Goal: Task Accomplishment & Management: Complete application form

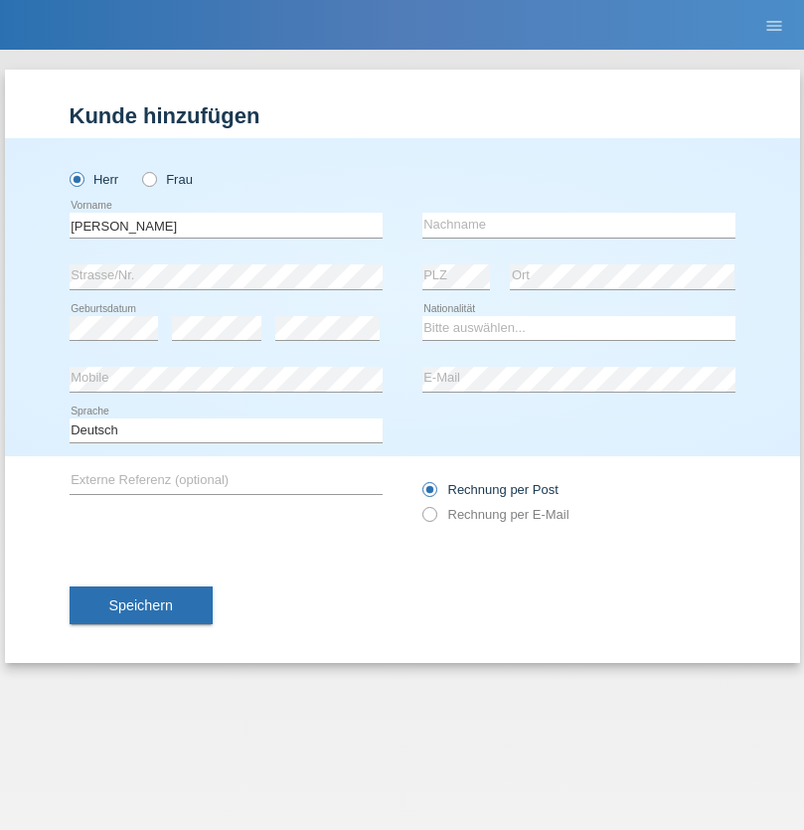
type input "[PERSON_NAME]"
click at [578, 225] on input "text" at bounding box center [578, 225] width 313 height 25
type input "[PERSON_NAME]"
select select "BG"
select select "C"
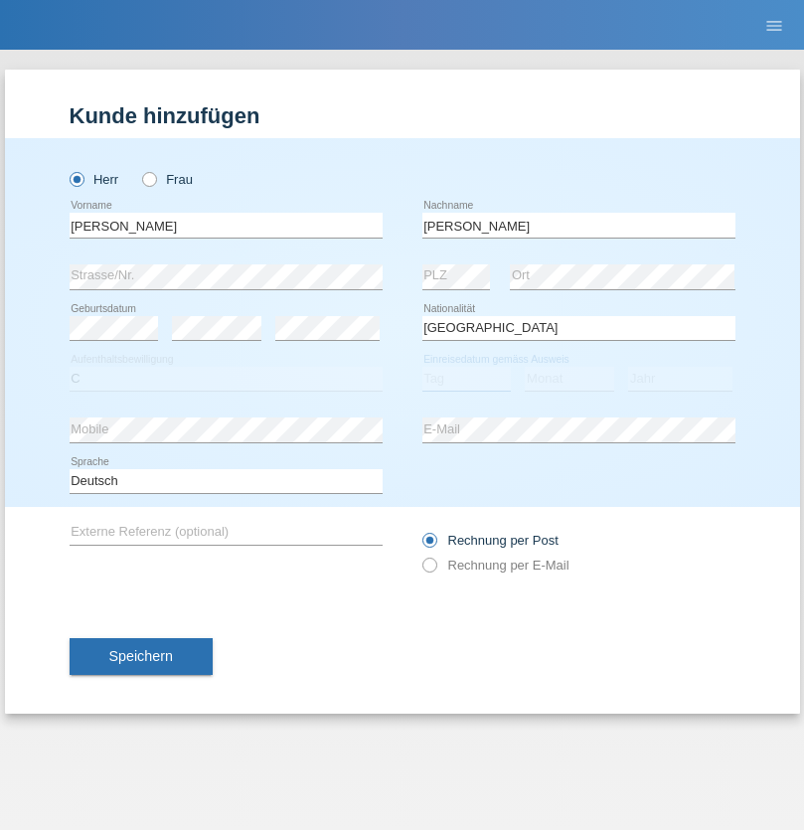
select select "14"
select select "04"
select select "2003"
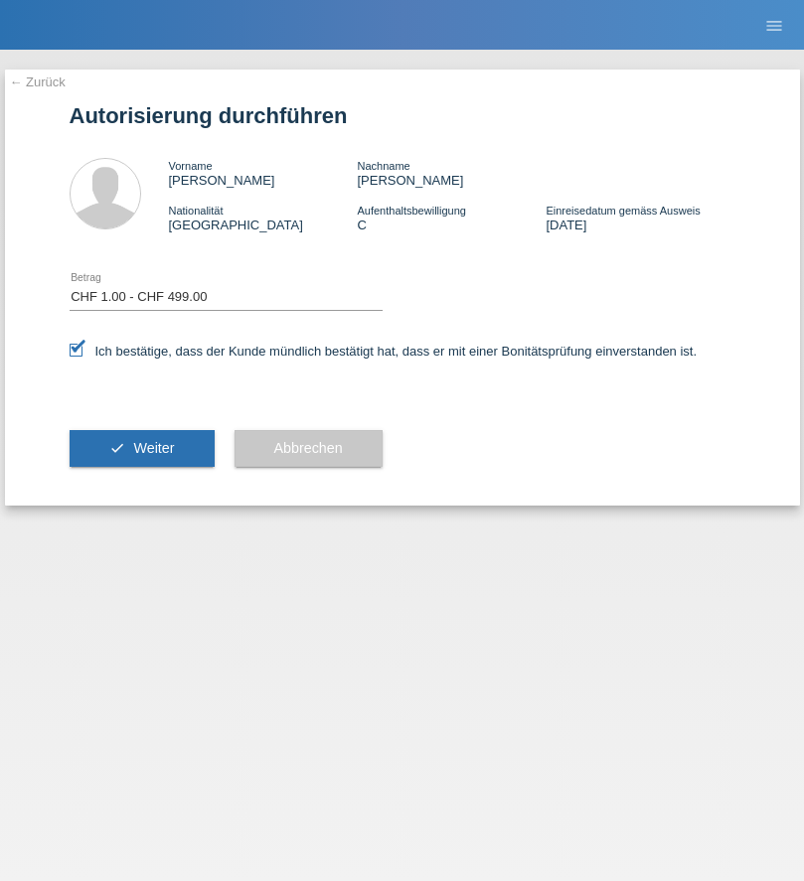
select select "1"
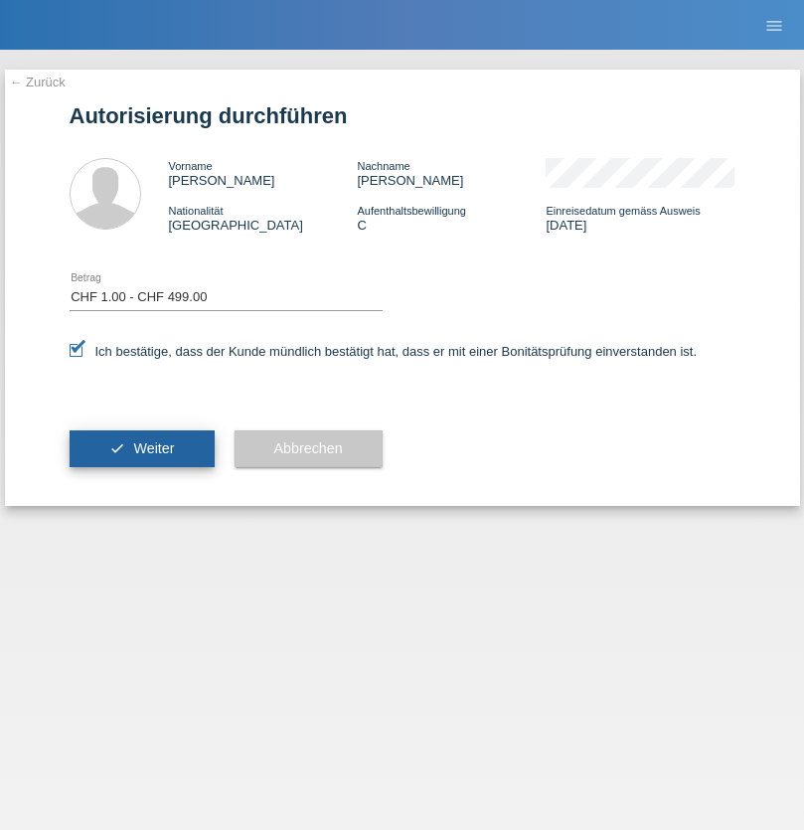
click at [141, 448] on span "Weiter" at bounding box center [153, 448] width 41 height 16
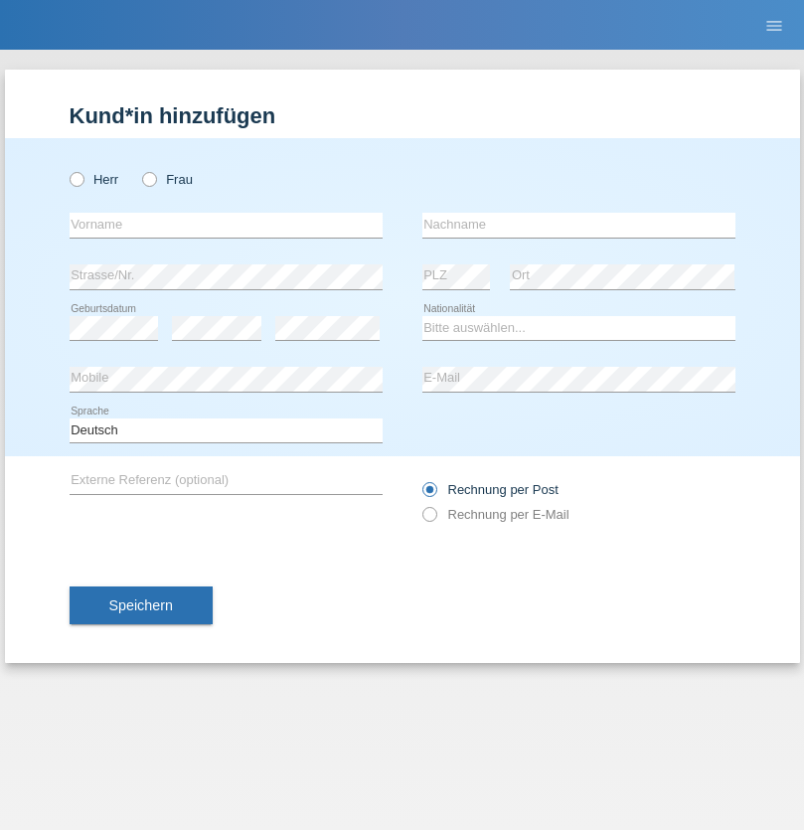
radio input "true"
click at [226, 225] on input "text" at bounding box center [226, 225] width 313 height 25
type input "Bastri"
click at [578, 225] on input "text" at bounding box center [578, 225] width 313 height 25
type input "Ajdari"
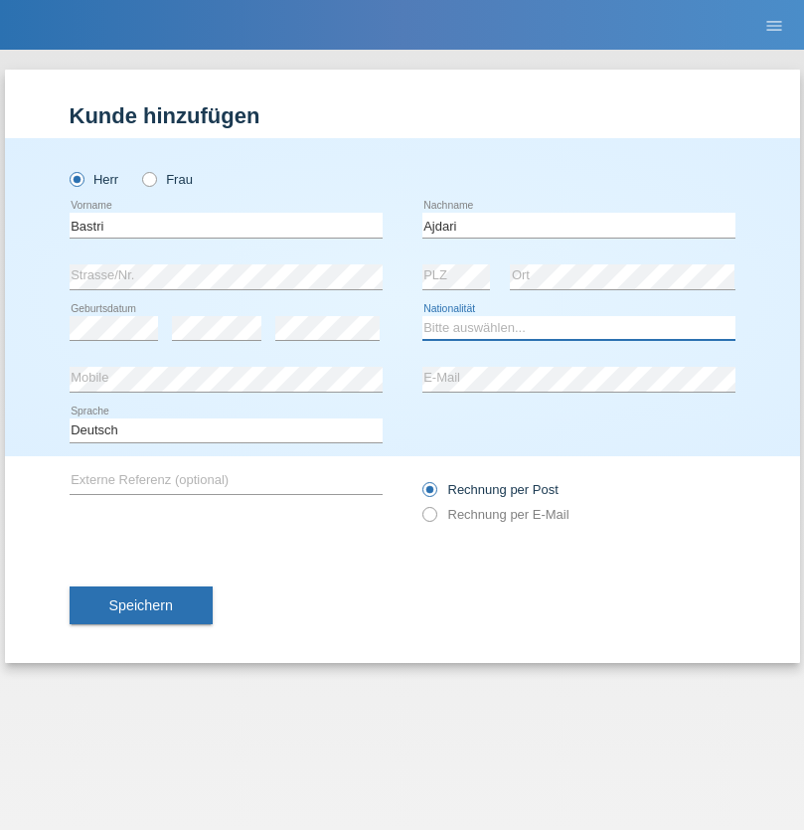
select select "MK"
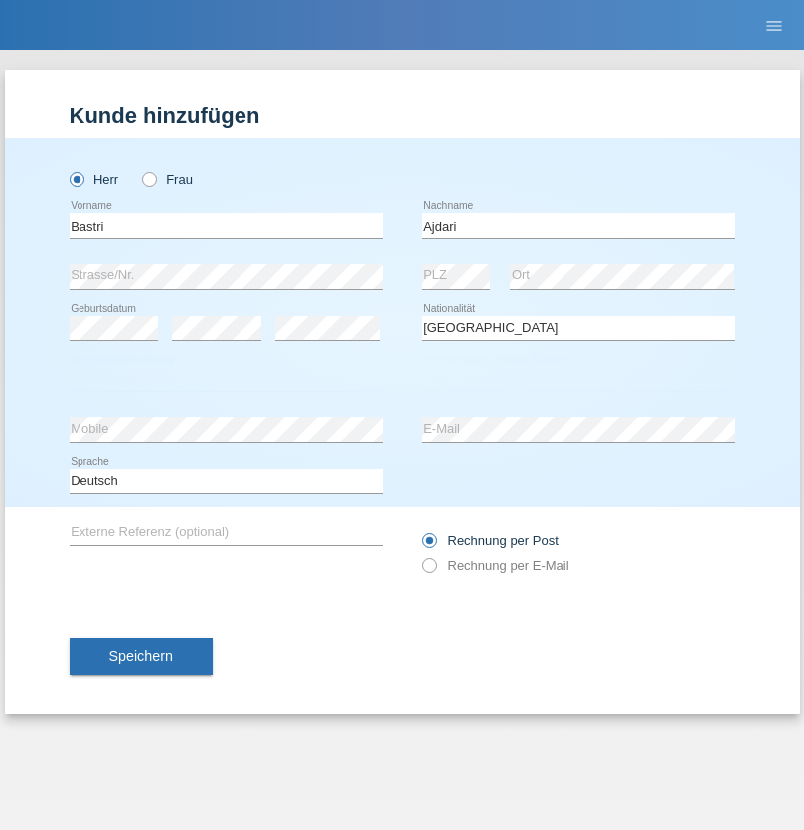
select select "C"
select select "01"
select select "02"
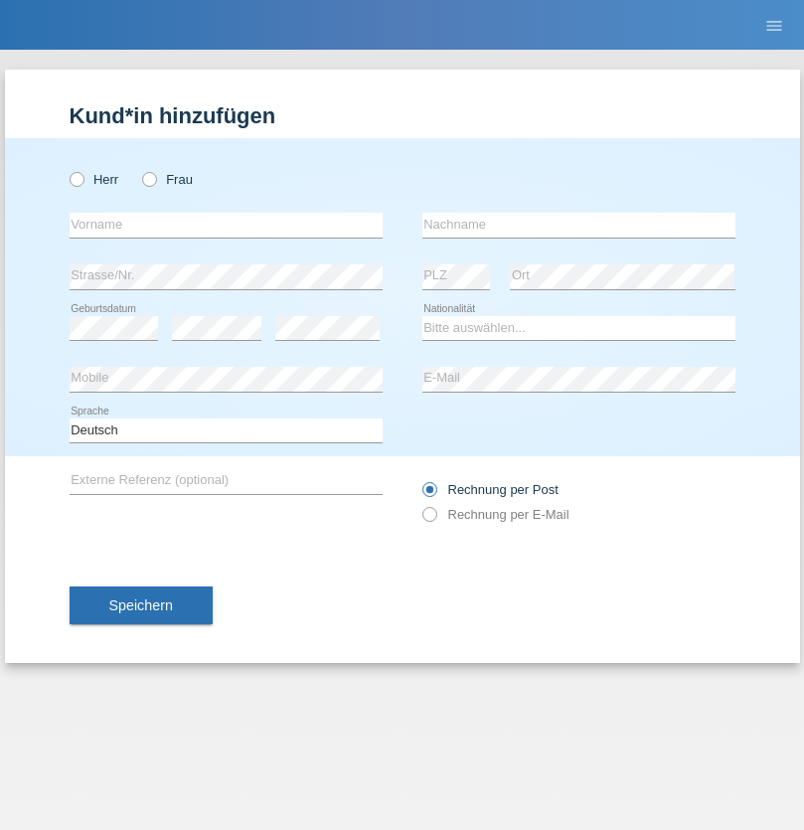
radio input "true"
click at [226, 225] on input "text" at bounding box center [226, 225] width 313 height 25
type input "[PERSON_NAME]"
click at [578, 225] on input "text" at bounding box center [578, 225] width 313 height 25
type input "Musso"
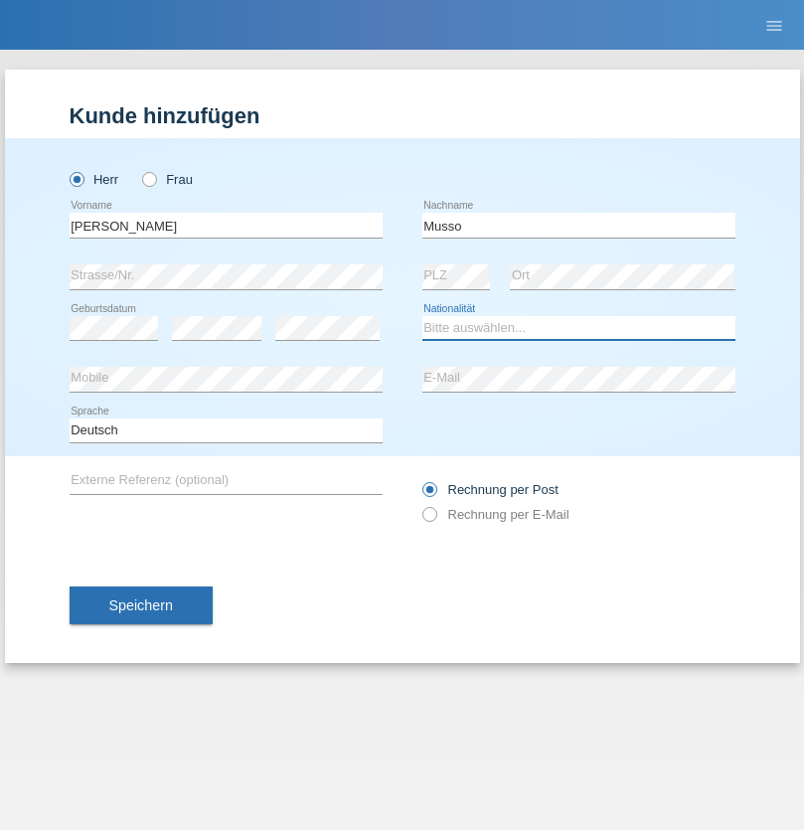
select select "CH"
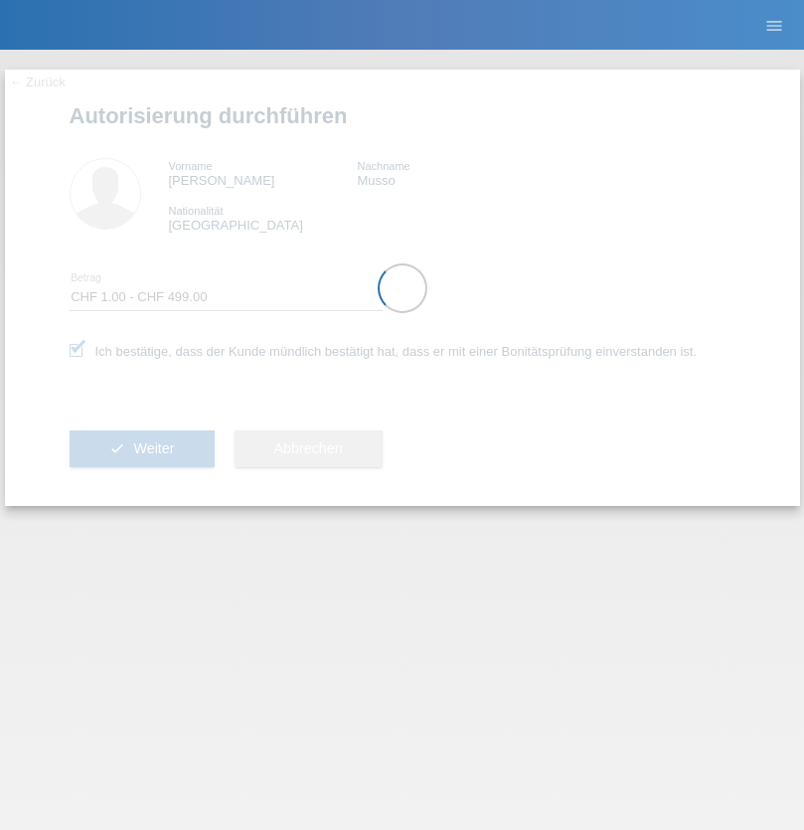
select select "1"
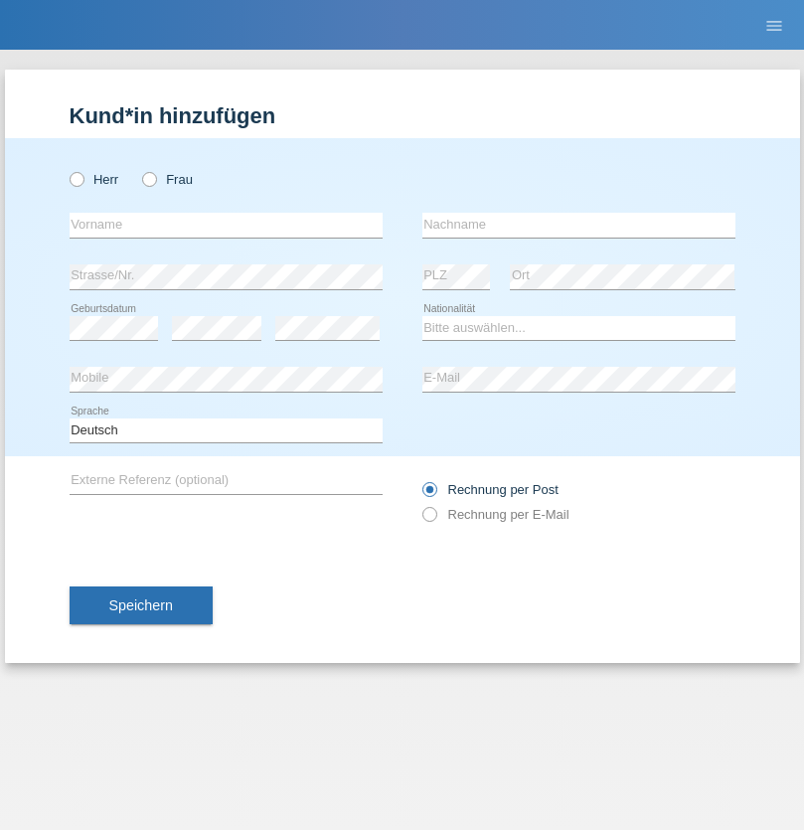
radio input "true"
click at [226, 225] on input "text" at bounding box center [226, 225] width 313 height 25
type input "Bor"
click at [578, 225] on input "text" at bounding box center [578, 225] width 313 height 25
type input "Alberto"
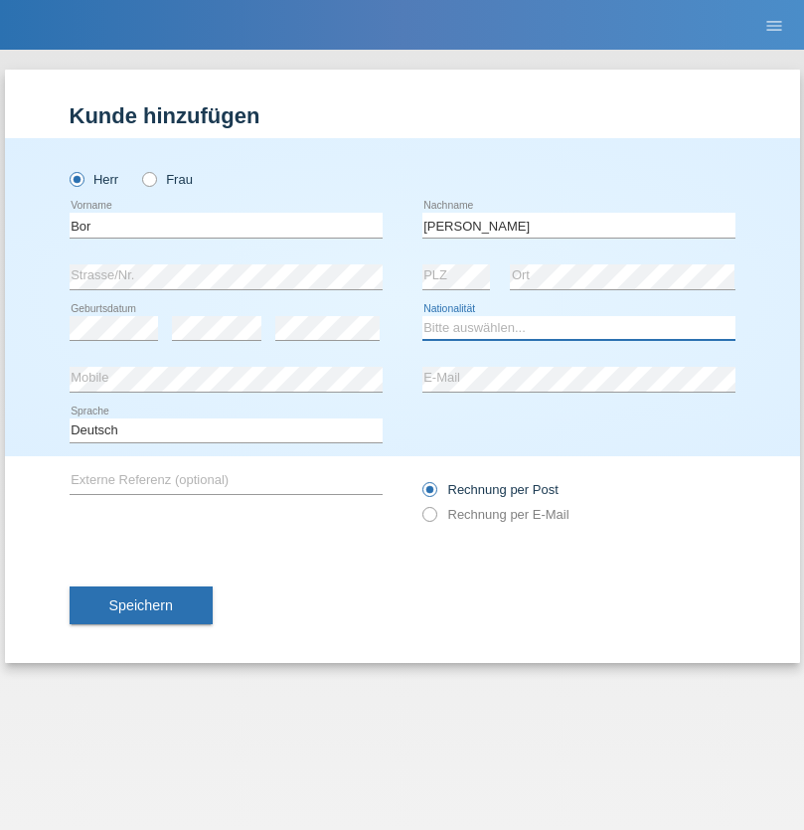
select select "OM"
select select "C"
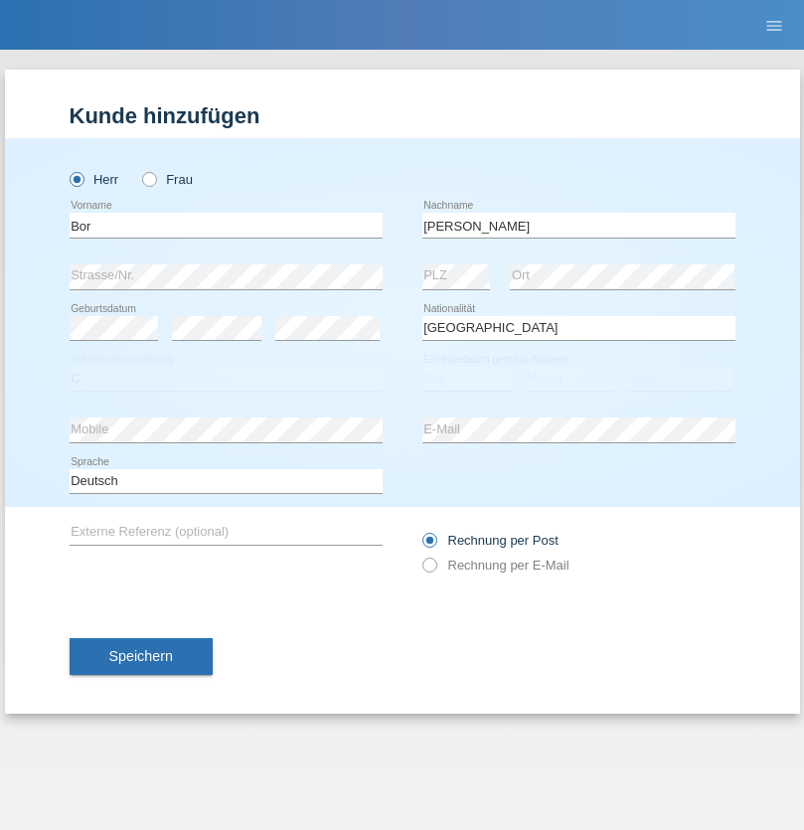
select select "12"
select select "04"
select select "2021"
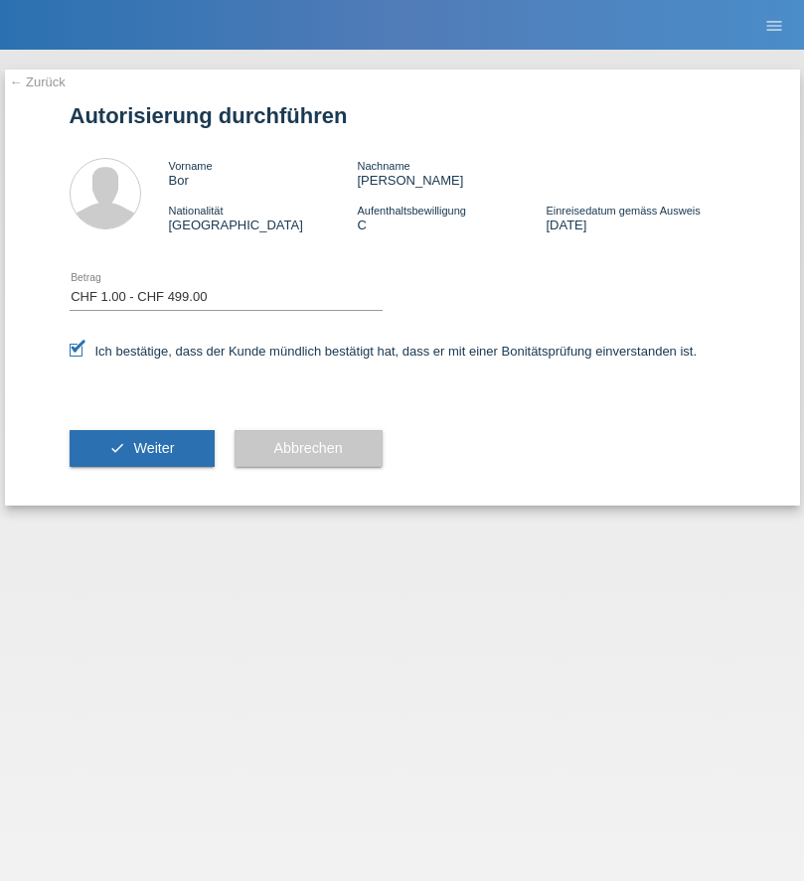
select select "1"
click at [141, 448] on span "Weiter" at bounding box center [153, 448] width 41 height 16
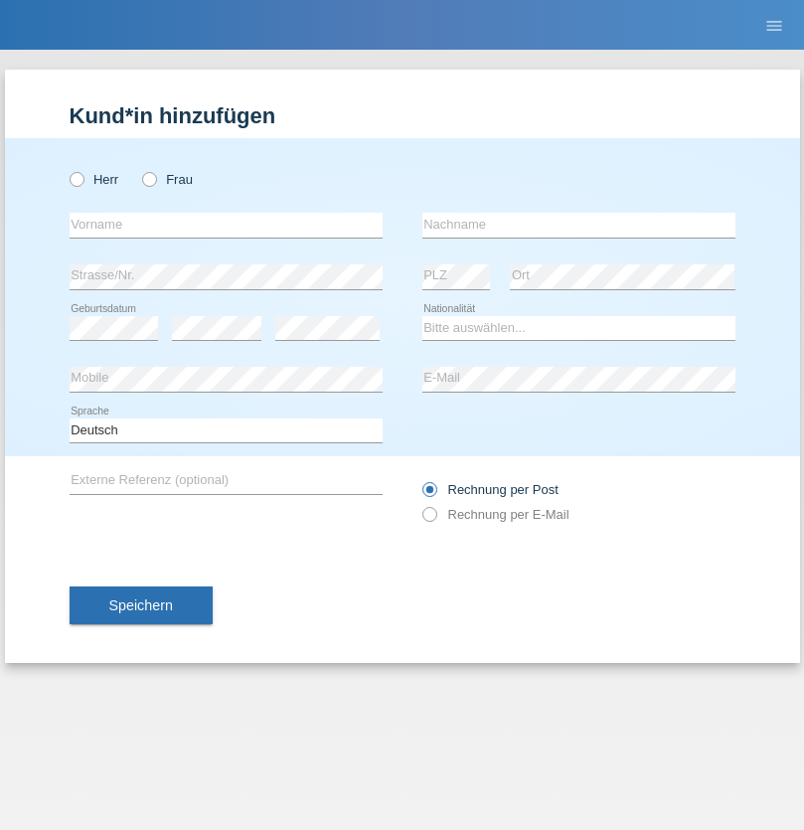
radio input "true"
click at [226, 225] on input "text" at bounding box center [226, 225] width 313 height 25
type input "[PERSON_NAME]"
click at [578, 225] on input "text" at bounding box center [578, 225] width 313 height 25
type input "Da silva vale"
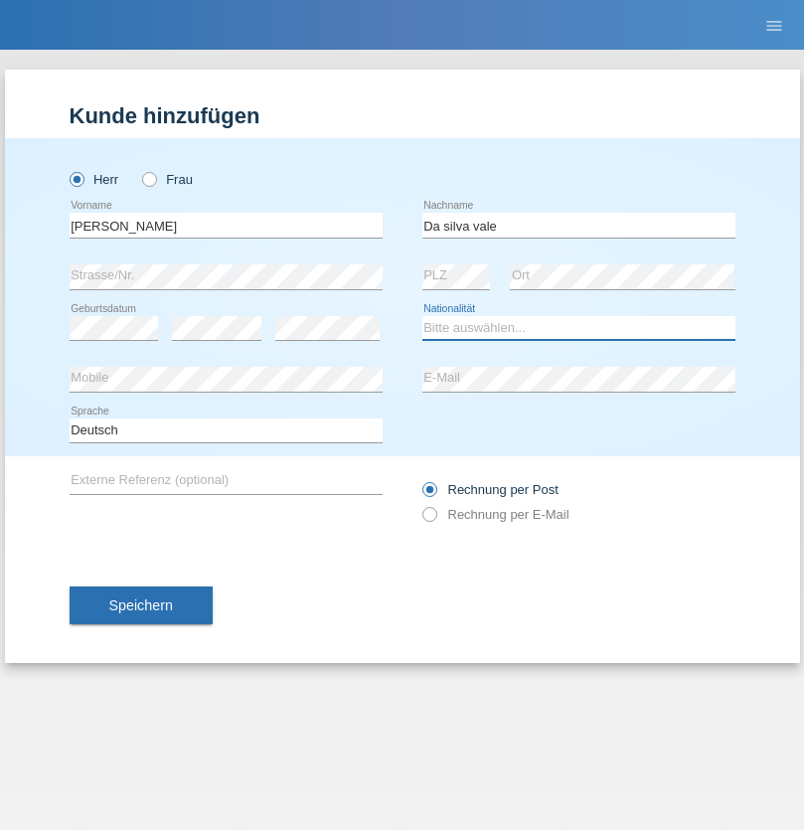
select select "PT"
select select "C"
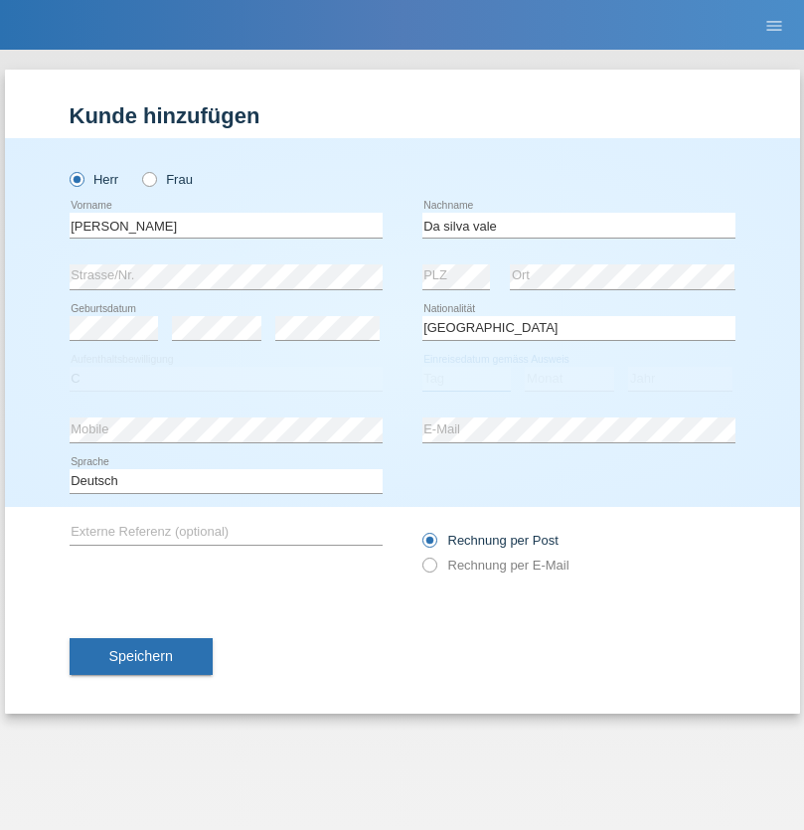
select select "31"
select select "08"
select select "2021"
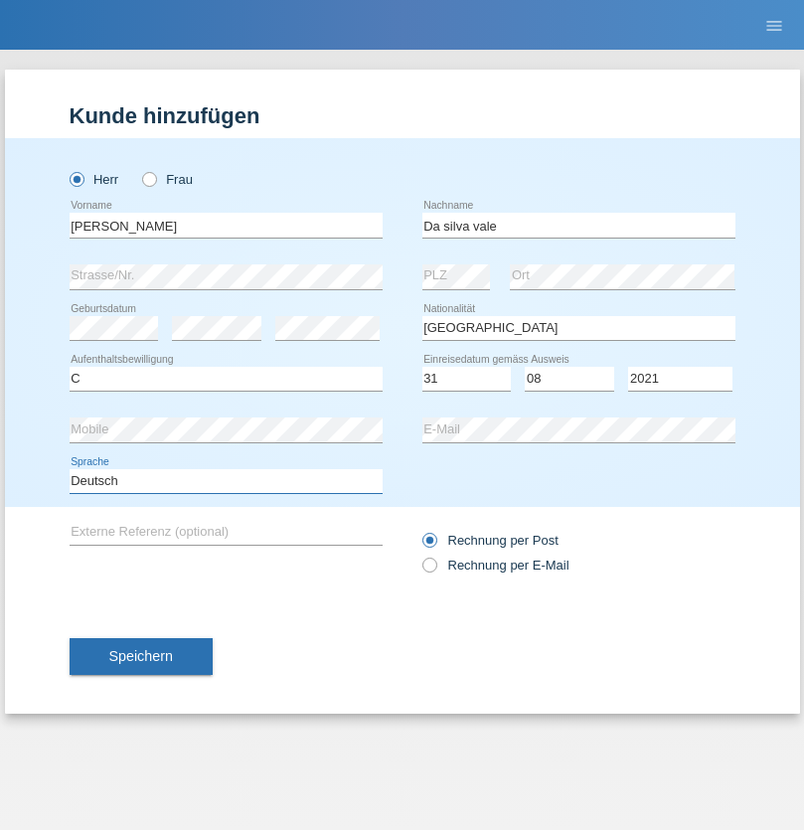
select select "en"
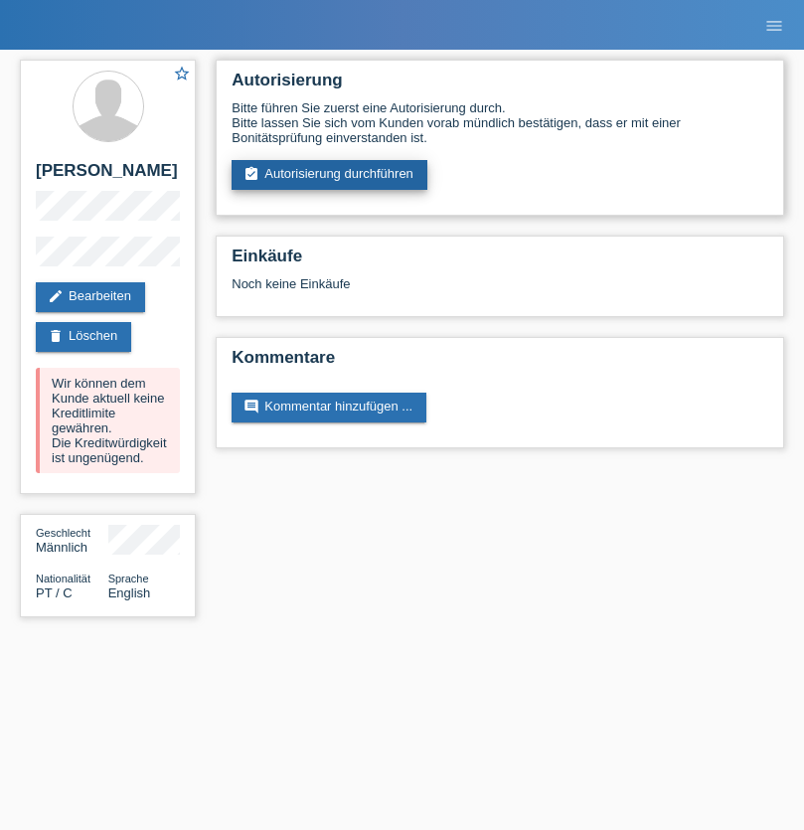
click at [330, 175] on link "assignment_turned_in Autorisierung durchführen" at bounding box center [330, 175] width 196 height 30
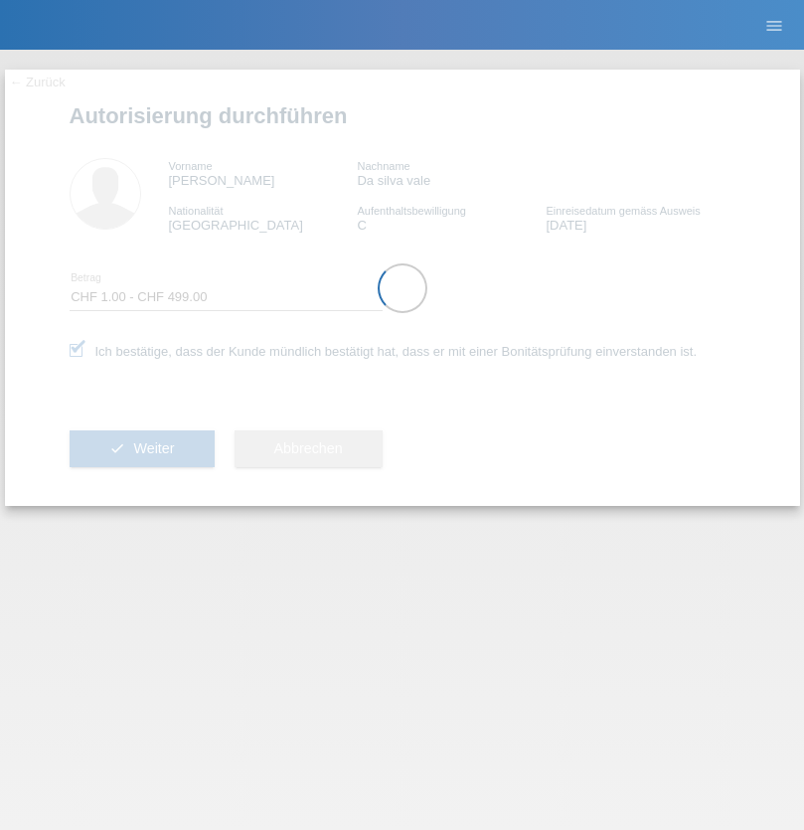
select select "1"
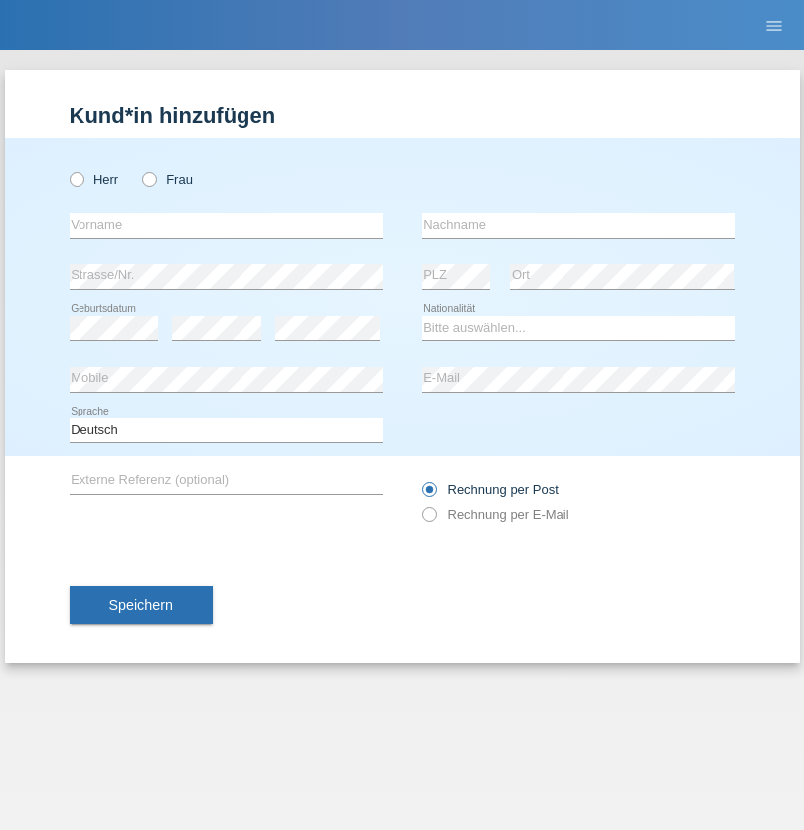
radio input "true"
click at [226, 225] on input "text" at bounding box center [226, 225] width 313 height 25
type input "Denise"
click at [578, 225] on input "text" at bounding box center [578, 225] width 313 height 25
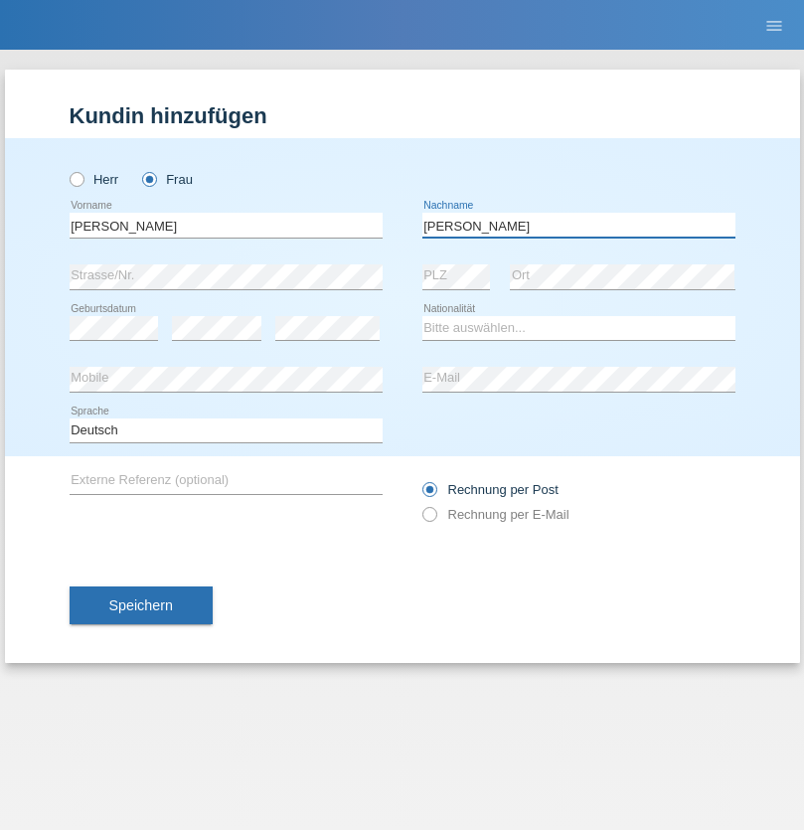
type input "Edward"
select select "CH"
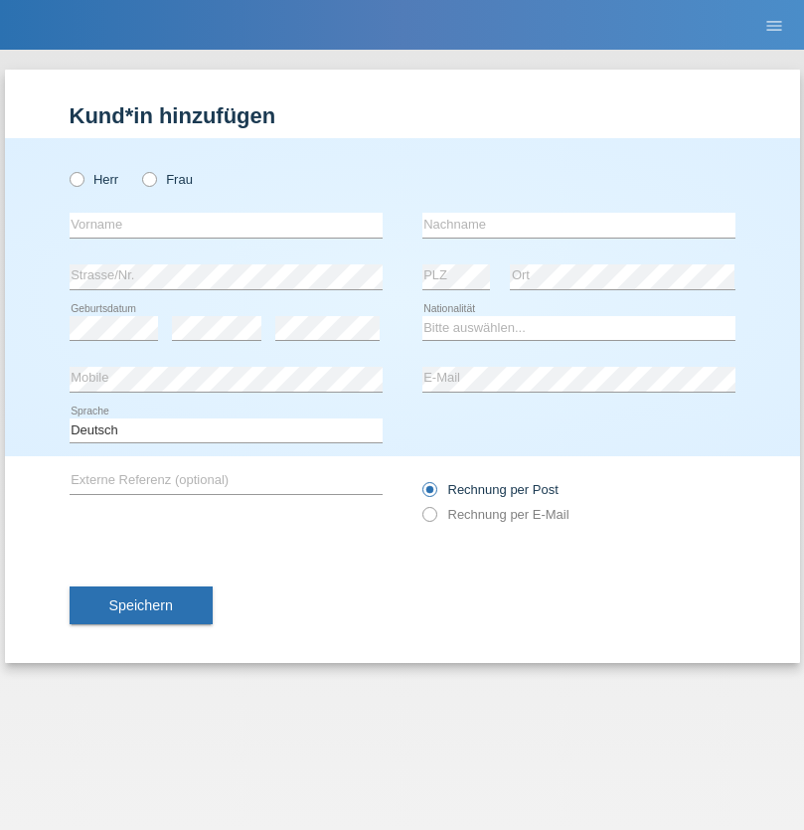
radio input "true"
click at [226, 225] on input "text" at bounding box center [226, 225] width 313 height 25
type input "Luca"
click at [578, 225] on input "text" at bounding box center [578, 225] width 313 height 25
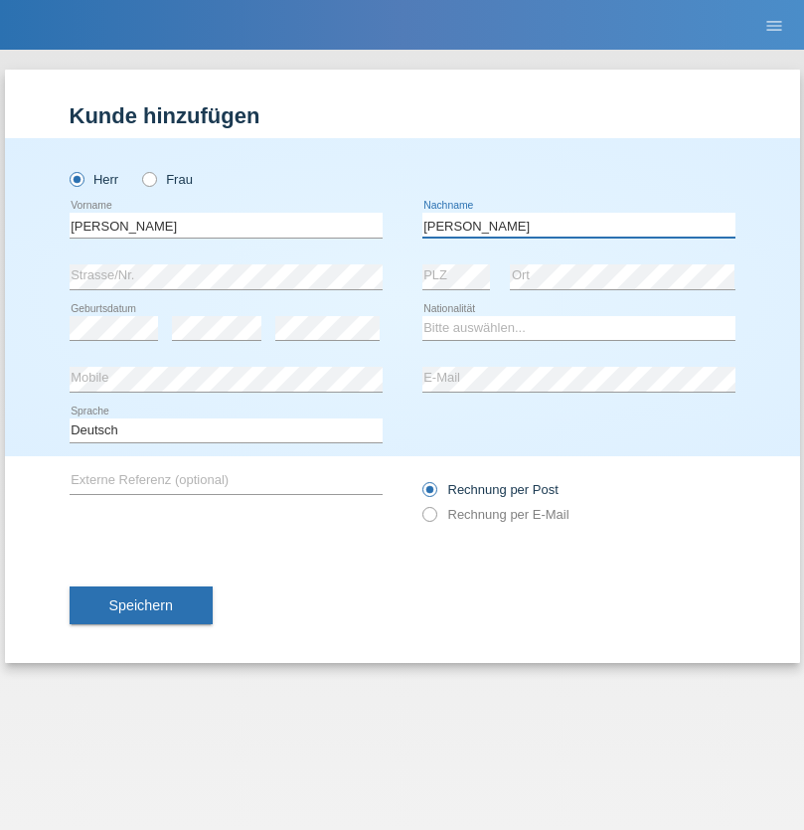
type input "Meier"
select select "CH"
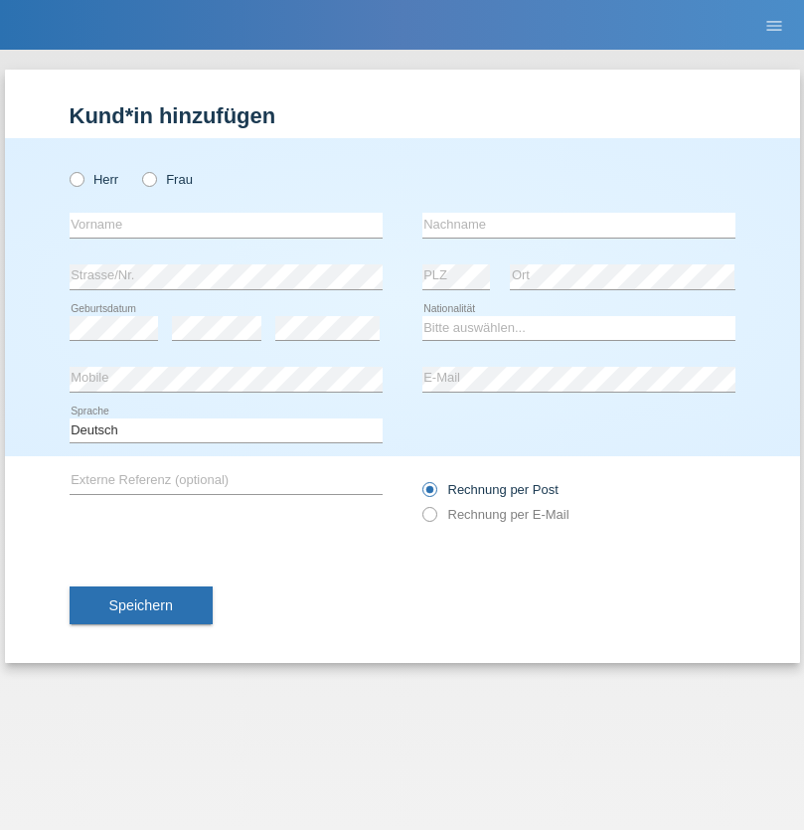
radio input "true"
click at [226, 225] on input "text" at bounding box center [226, 225] width 313 height 25
type input "[PERSON_NAME]"
click at [578, 225] on input "text" at bounding box center [578, 225] width 313 height 25
type input "Selmonaj"
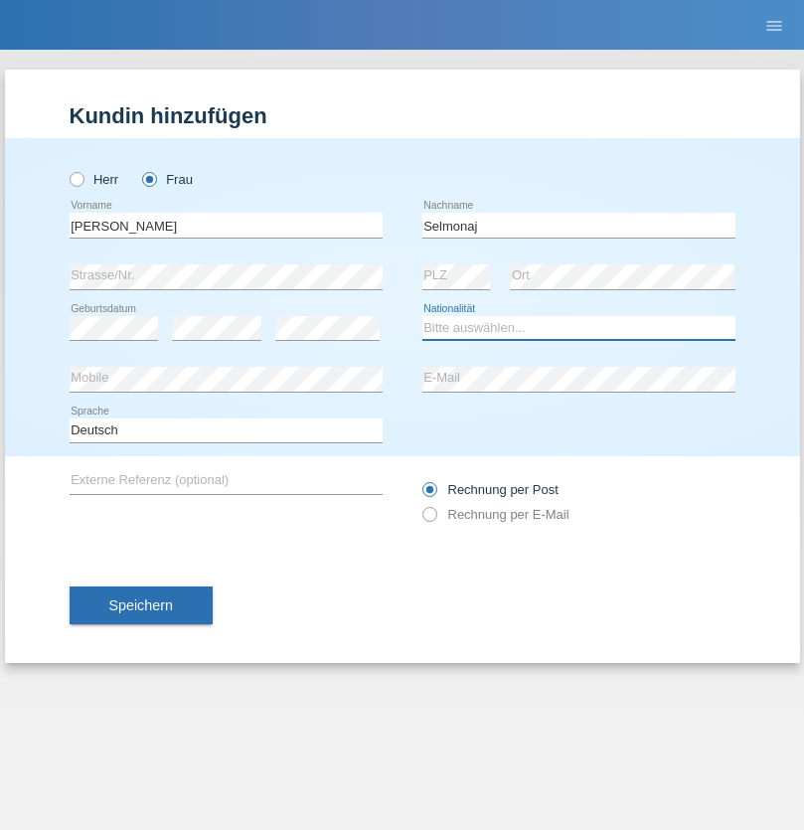
select select "CH"
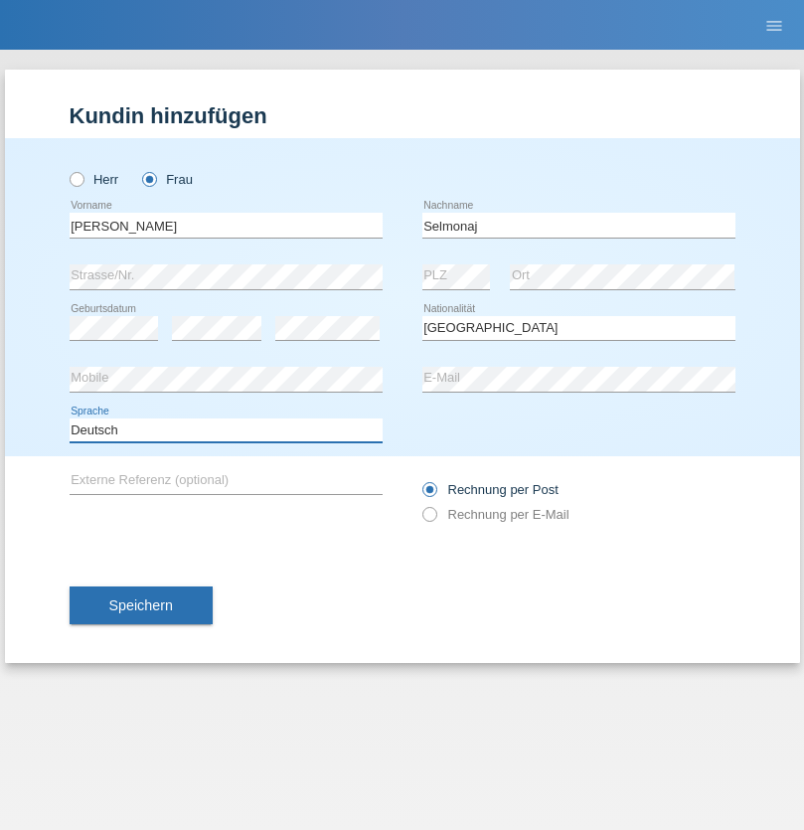
select select "en"
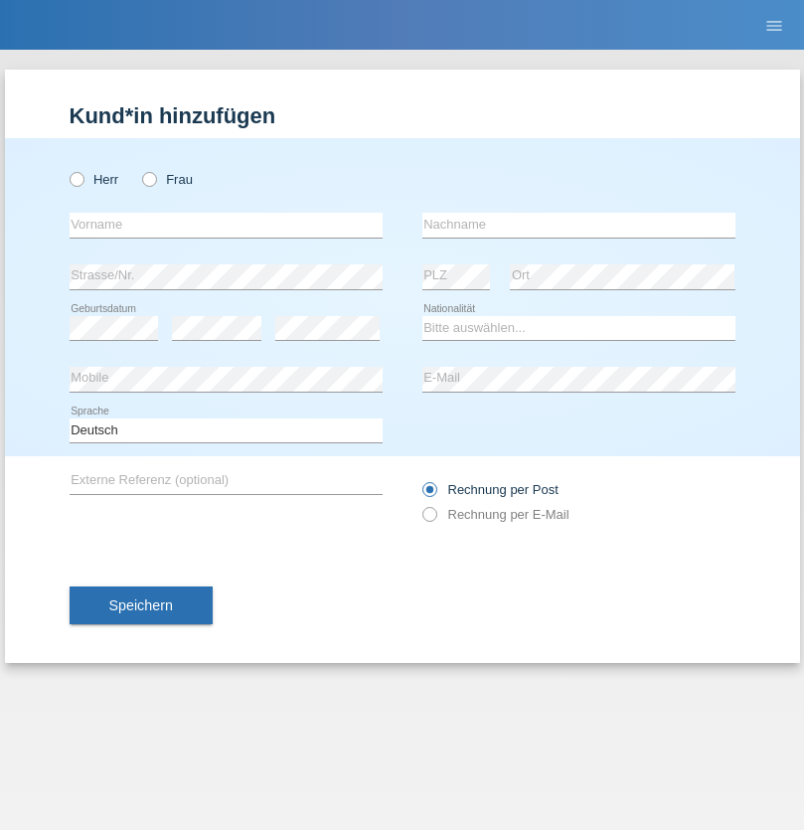
radio input "true"
click at [226, 225] on input "text" at bounding box center [226, 225] width 313 height 25
type input "Jens"
click at [578, 225] on input "text" at bounding box center [578, 225] width 313 height 25
type input "Mehlhorn"
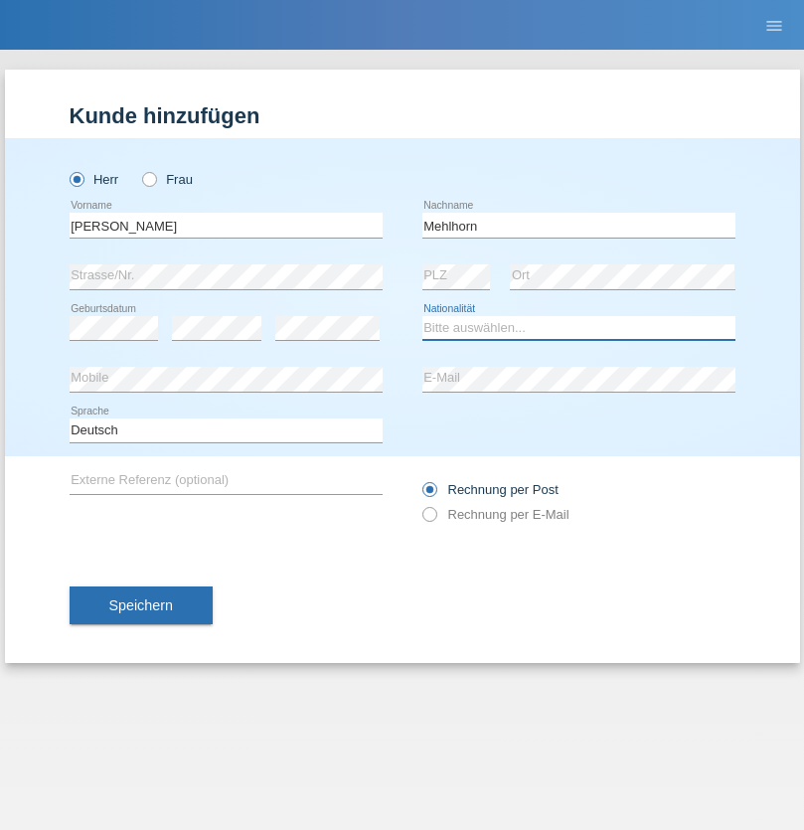
select select "CH"
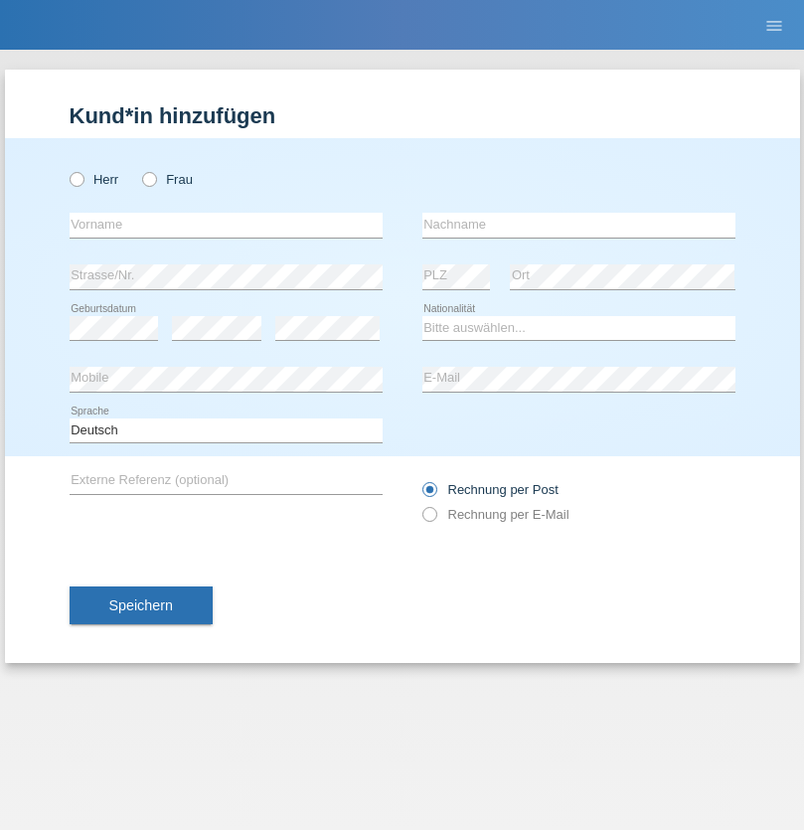
radio input "true"
click at [226, 225] on input "text" at bounding box center [226, 225] width 313 height 25
type input "[PERSON_NAME]"
click at [578, 225] on input "text" at bounding box center [578, 225] width 313 height 25
type input "Papuc"
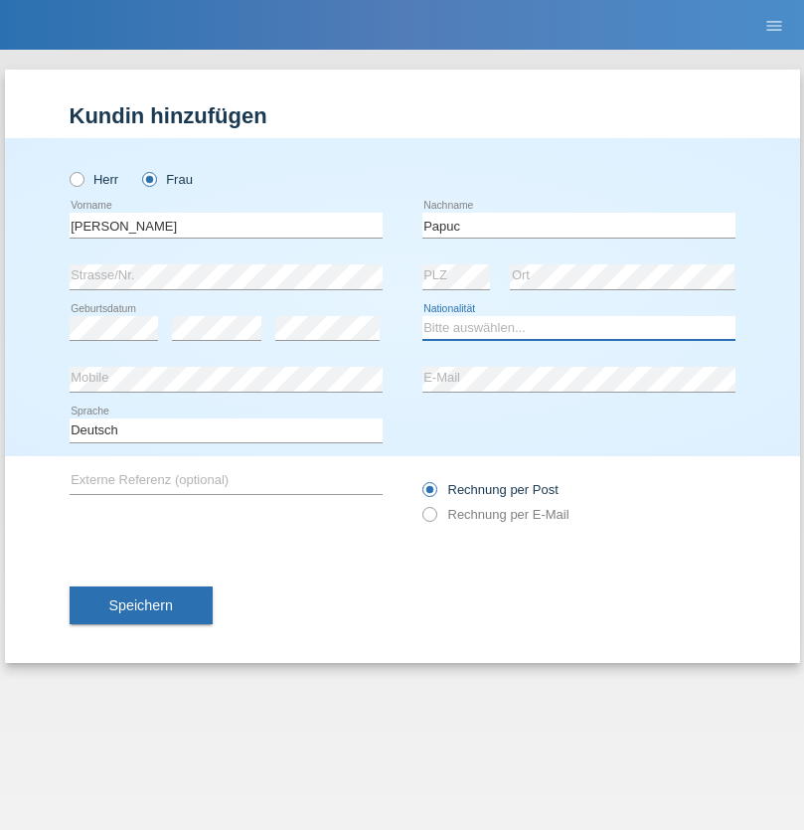
select select "RO"
select select "C"
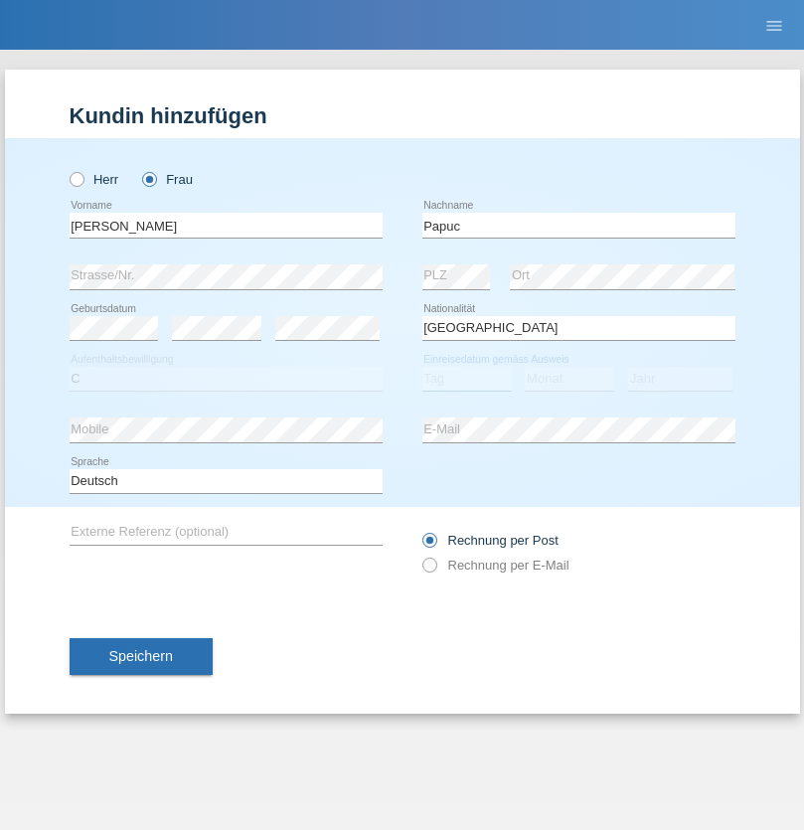
select select "30"
select select "07"
select select "2019"
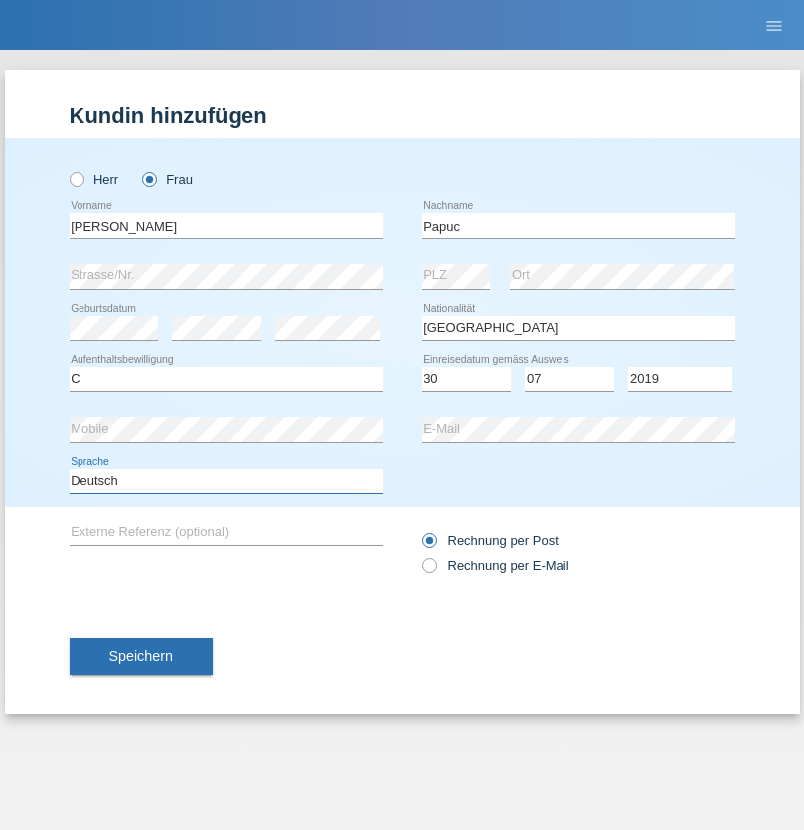
select select "en"
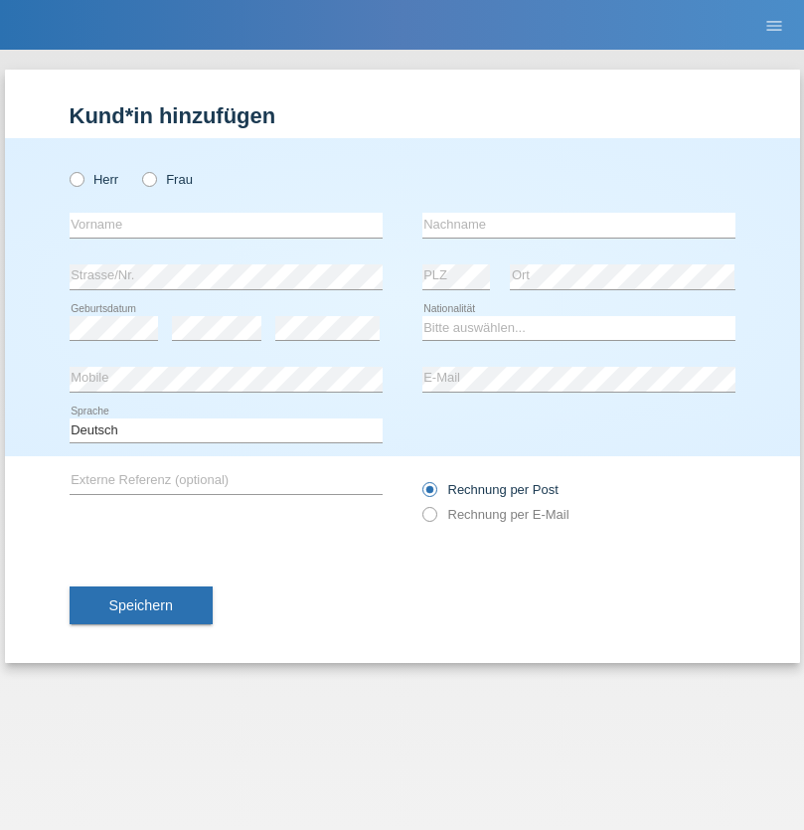
radio input "true"
click at [226, 225] on input "text" at bounding box center [226, 225] width 313 height 25
type input "Dikbaş"
click at [578, 225] on input "text" at bounding box center [578, 225] width 313 height 25
type input "Nuray"
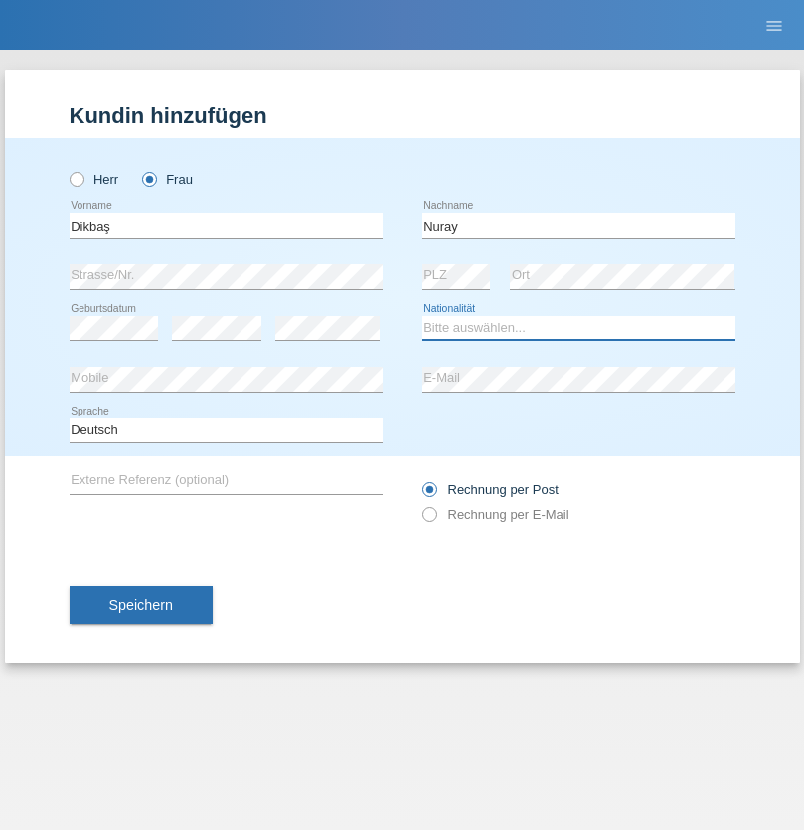
select select "TR"
select select "C"
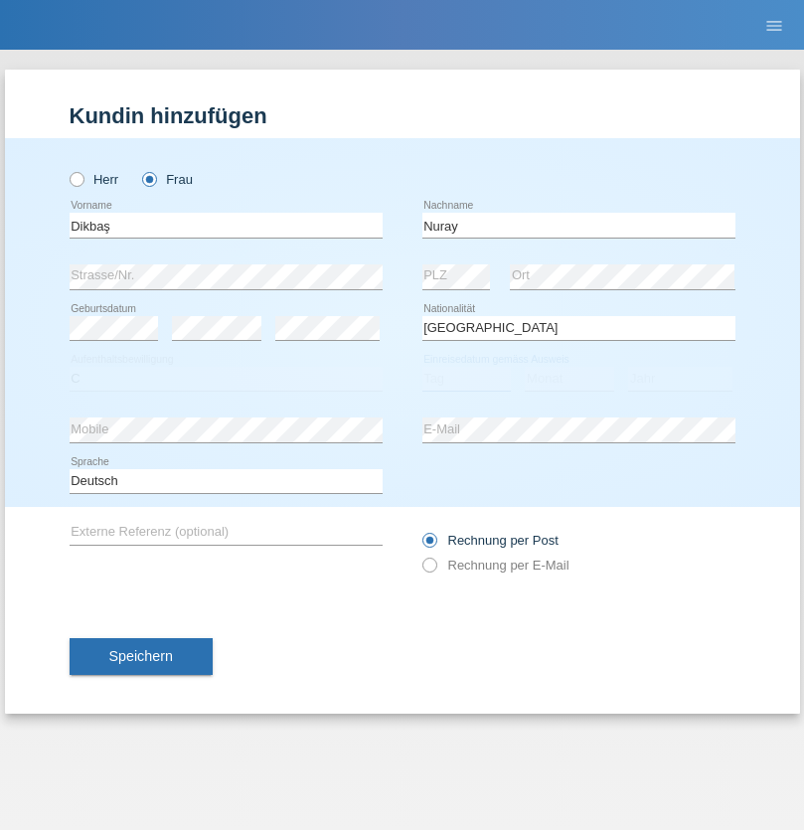
select select "09"
select select "11"
select select "1994"
